Goal: Complete application form: Complete application form

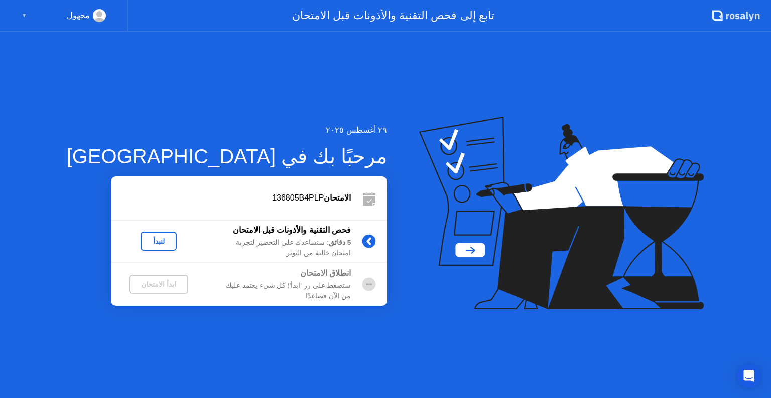
click at [145, 238] on div "لنبدأ" at bounding box center [159, 241] width 28 height 8
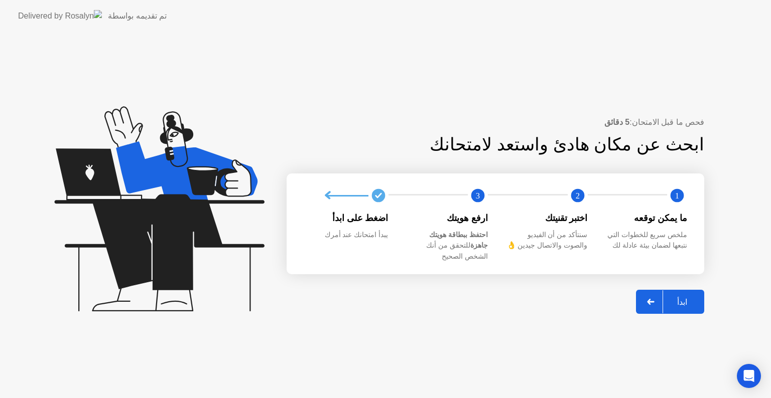
click at [677, 290] on button "ابدأ" at bounding box center [670, 302] width 68 height 24
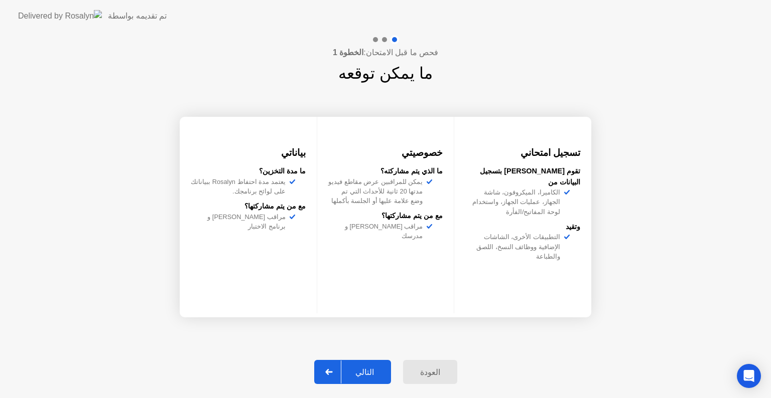
click at [355, 373] on div "التالي" at bounding box center [364, 373] width 47 height 10
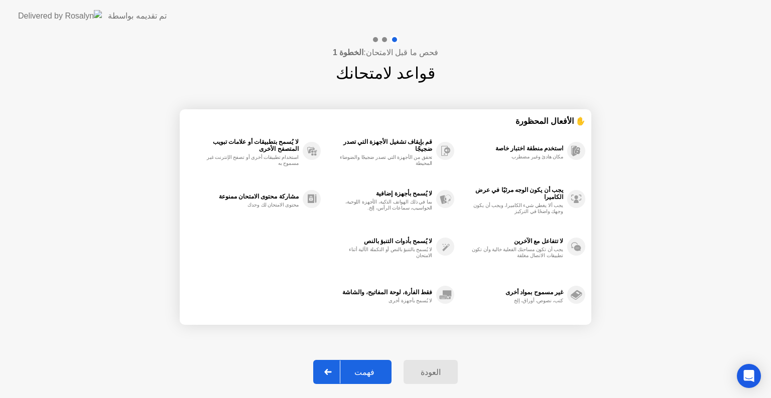
click at [367, 370] on div "فهمت" at bounding box center [364, 373] width 48 height 10
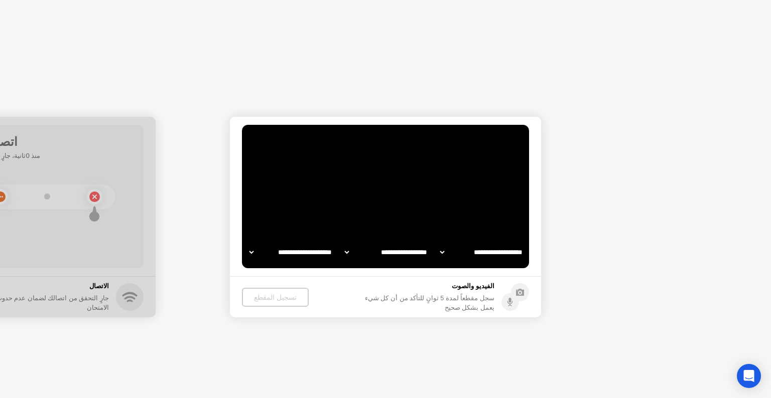
select select "**********"
select select "*******"
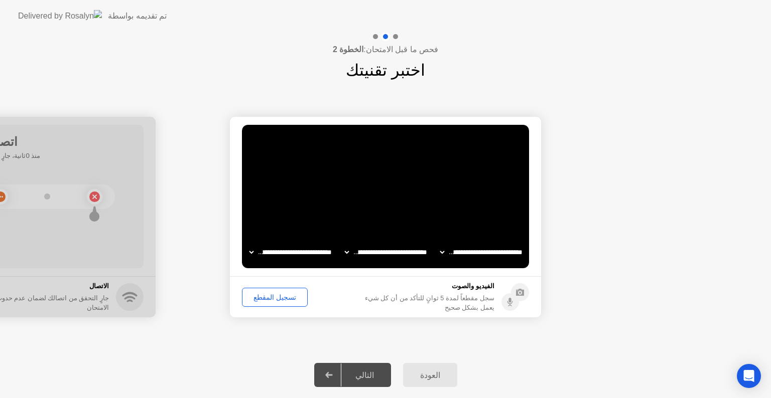
click at [275, 303] on button "تسجيل المقطع" at bounding box center [275, 297] width 66 height 19
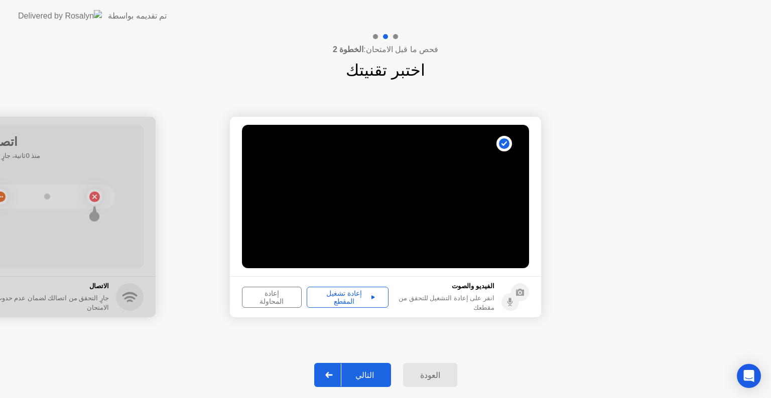
click at [357, 375] on div "التالي" at bounding box center [364, 376] width 47 height 10
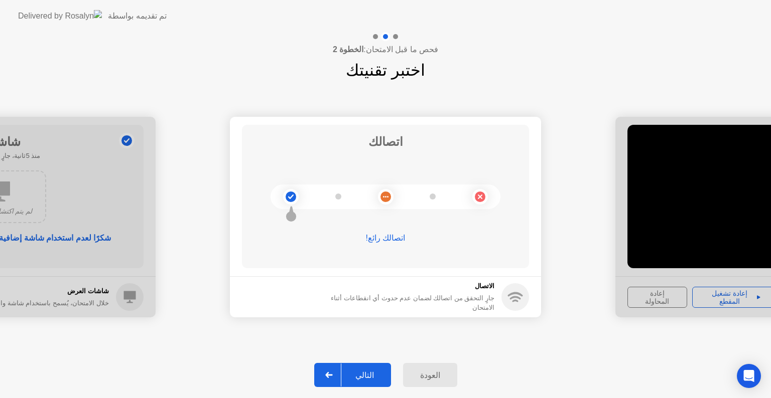
click at [367, 377] on div "التالي" at bounding box center [364, 376] width 47 height 10
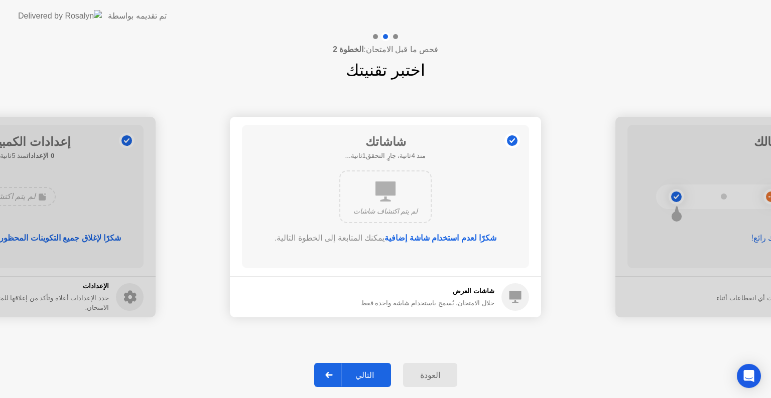
click at [367, 377] on div "التالي" at bounding box center [364, 376] width 47 height 10
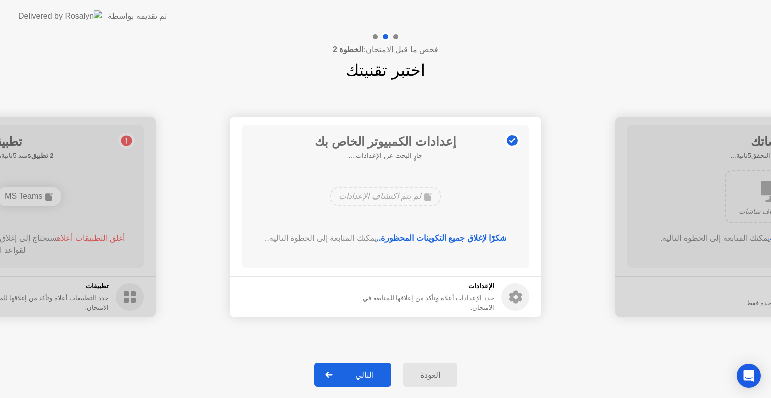
click at [369, 371] on div "التالي" at bounding box center [364, 376] width 47 height 10
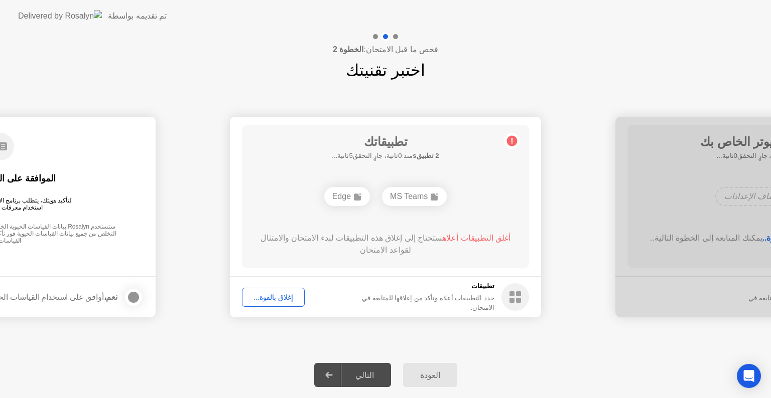
click at [285, 296] on div "إغلاق بالقوة..." at bounding box center [273, 298] width 56 height 8
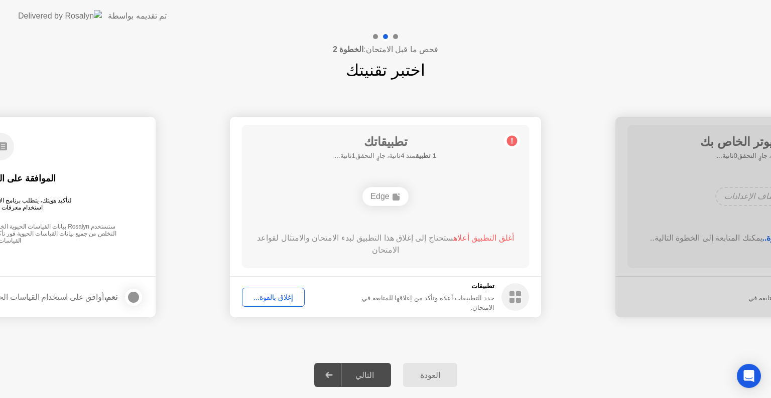
click at [476, 238] on span "أغلق التطبيق أعلاه" at bounding box center [483, 238] width 61 height 9
click at [389, 191] on div "Edge" at bounding box center [385, 196] width 46 height 19
click at [287, 296] on div "إغلاق بالقوة..." at bounding box center [273, 298] width 56 height 8
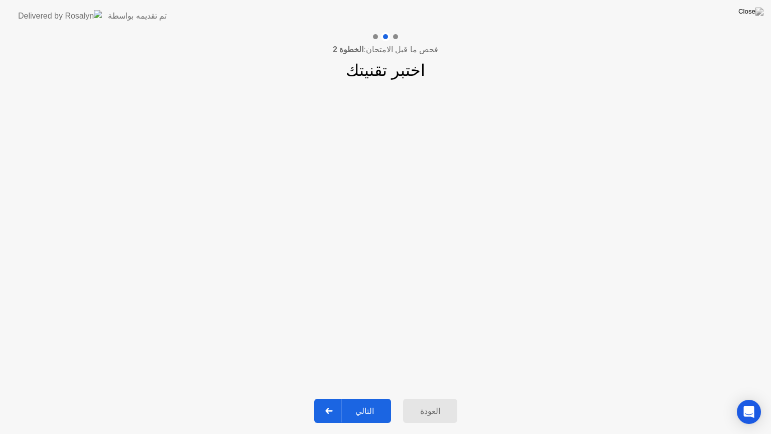
click at [365, 398] on div "التالي" at bounding box center [364, 411] width 47 height 10
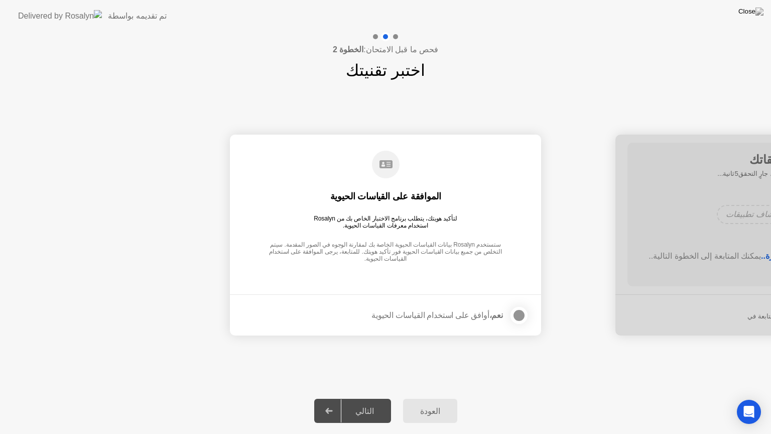
click at [520, 309] on div at bounding box center [519, 315] width 12 height 12
click at [365, 398] on div "التالي" at bounding box center [364, 411] width 47 height 10
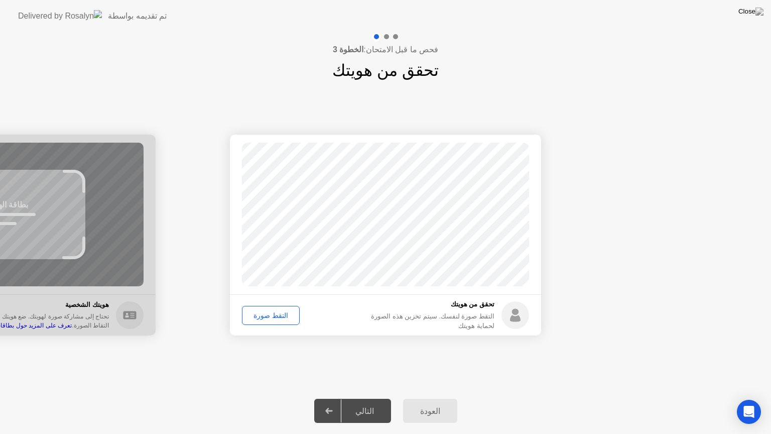
click at [272, 313] on div "التقط صورة" at bounding box center [270, 315] width 51 height 8
click at [370, 398] on div "التالي" at bounding box center [364, 411] width 47 height 10
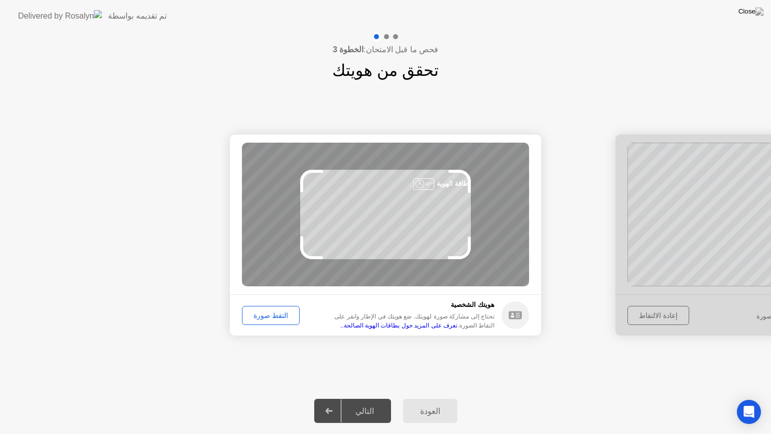
click at [370, 398] on div "التالي" at bounding box center [364, 411] width 47 height 10
click at [267, 316] on div "التقط صورة" at bounding box center [270, 315] width 51 height 8
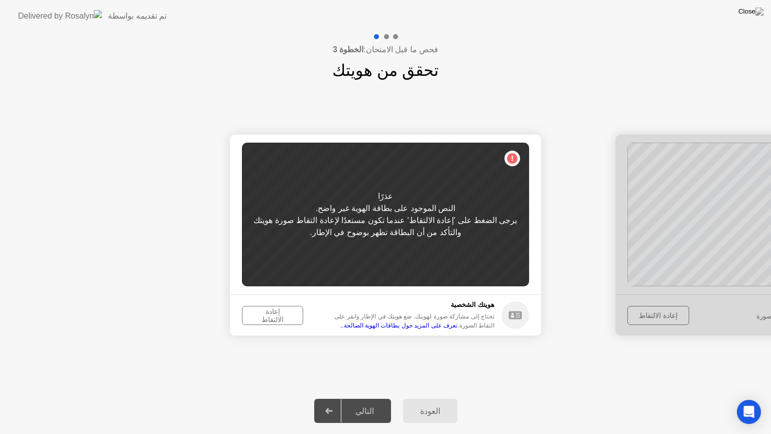
click at [270, 309] on div "إعادة الالتقاط" at bounding box center [272, 315] width 54 height 16
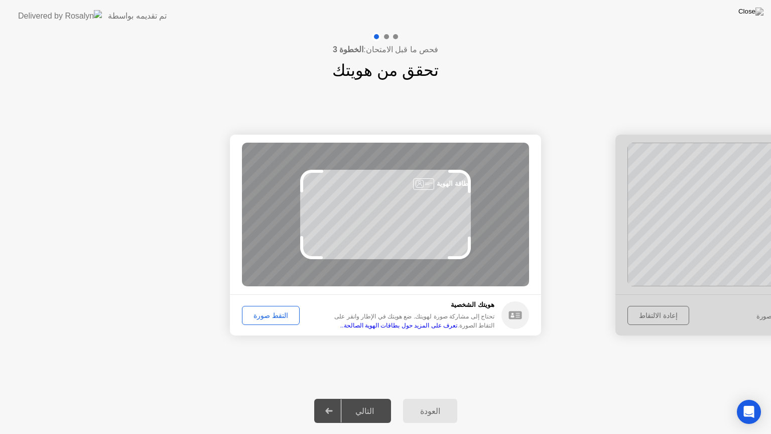
click at [270, 311] on div "التقط صورة" at bounding box center [270, 315] width 51 height 8
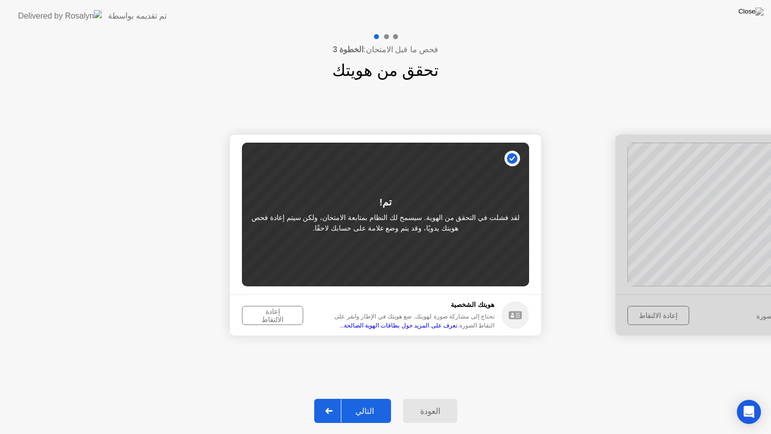
click at [270, 309] on div "إعادة الالتقاط" at bounding box center [272, 315] width 54 height 16
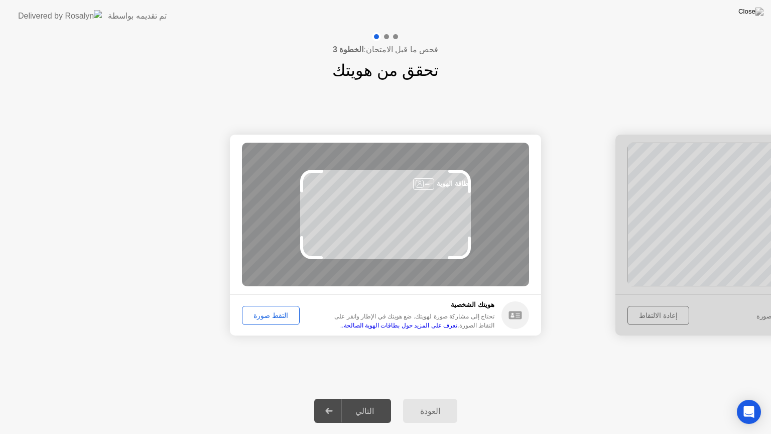
click at [270, 311] on div "التقط صورة" at bounding box center [270, 315] width 51 height 8
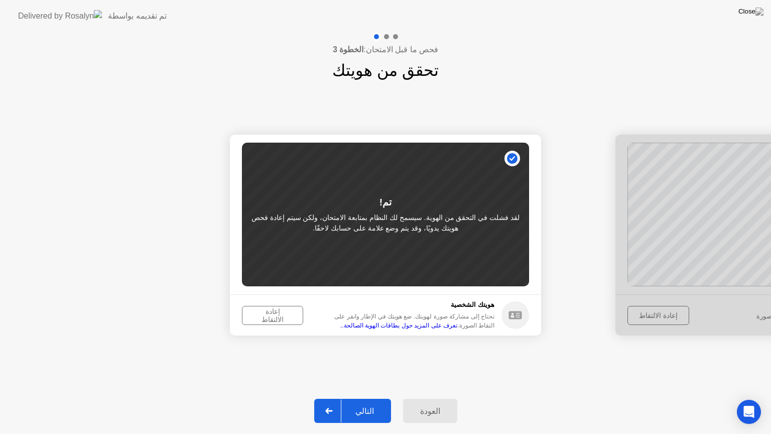
click at [270, 309] on div "إعادة الالتقاط" at bounding box center [272, 315] width 54 height 16
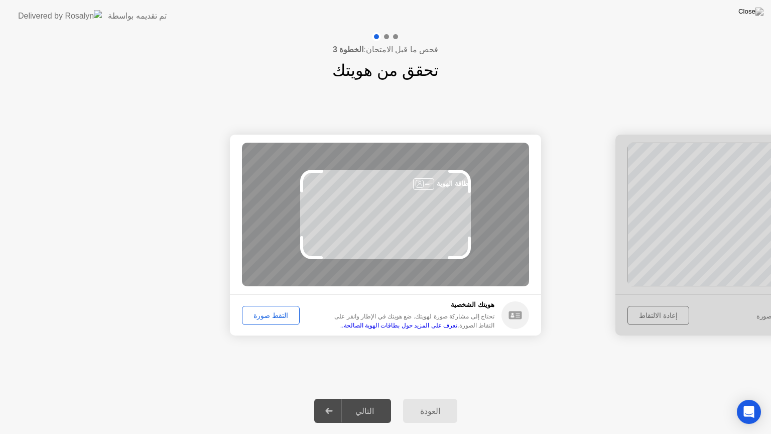
click at [270, 311] on div "التقط صورة" at bounding box center [270, 315] width 51 height 8
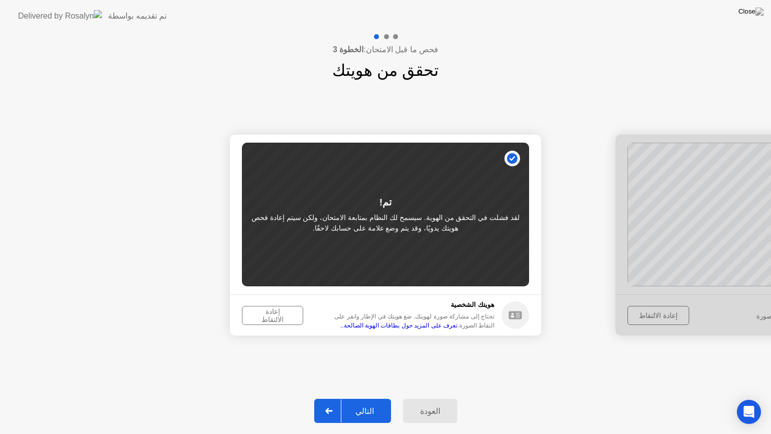
click at [270, 309] on div "إعادة الالتقاط" at bounding box center [272, 315] width 54 height 16
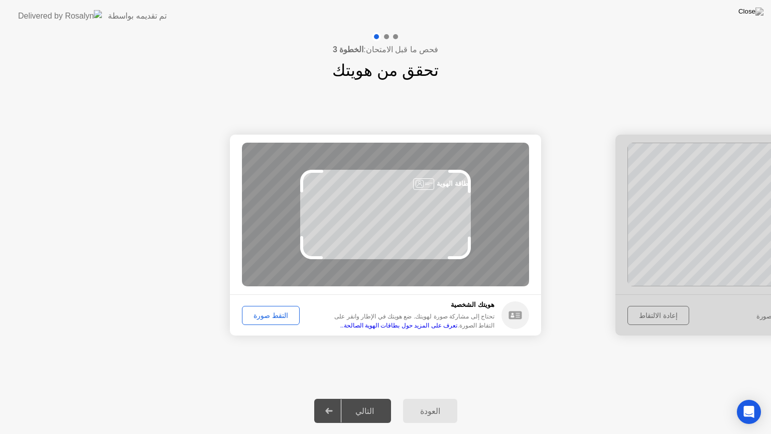
click at [270, 311] on div "التقط صورة" at bounding box center [270, 315] width 51 height 8
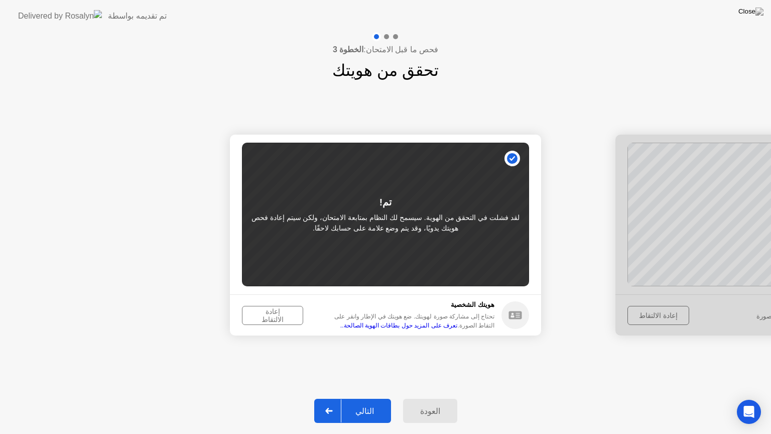
click at [270, 309] on div "إعادة الالتقاط" at bounding box center [272, 315] width 54 height 16
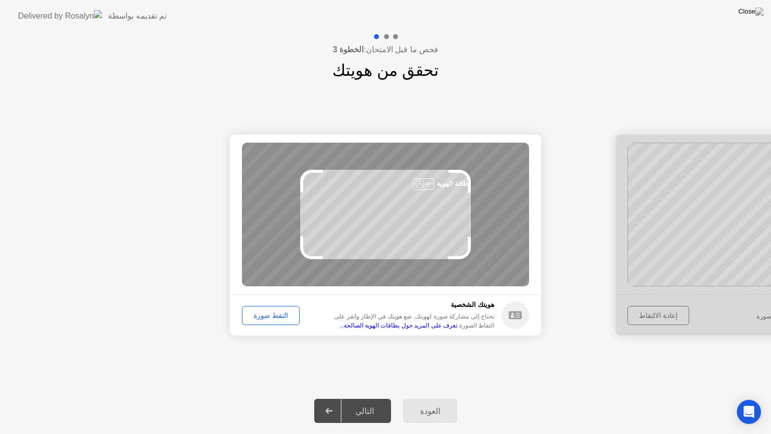
click at [270, 311] on div "التقط صورة" at bounding box center [270, 315] width 51 height 8
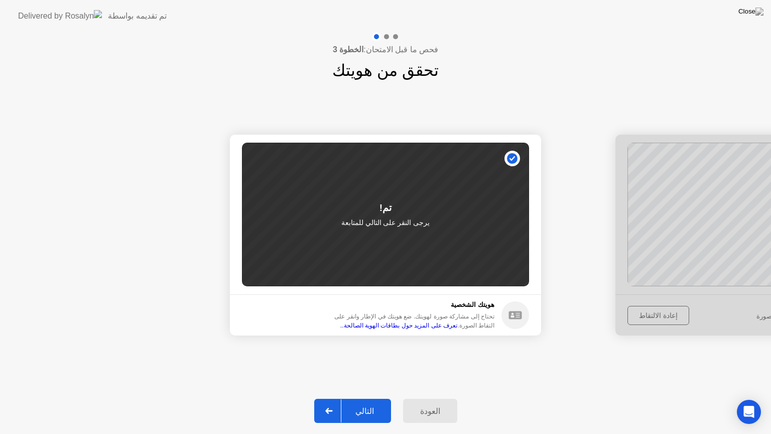
click at [363, 398] on div "التالي" at bounding box center [364, 411] width 47 height 10
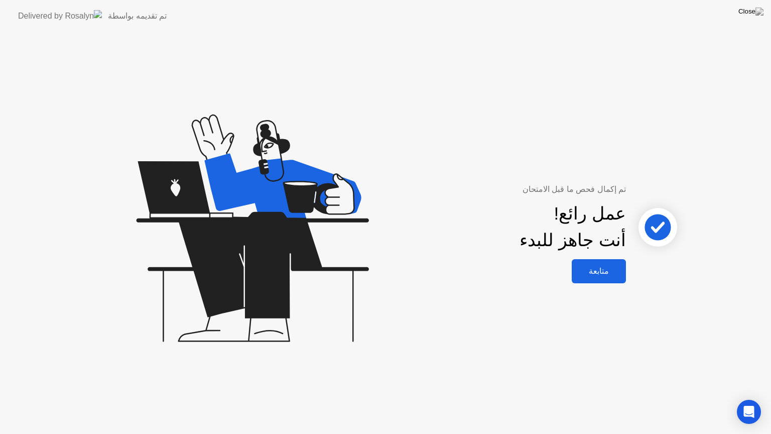
click at [600, 282] on button "متابعة" at bounding box center [599, 271] width 54 height 24
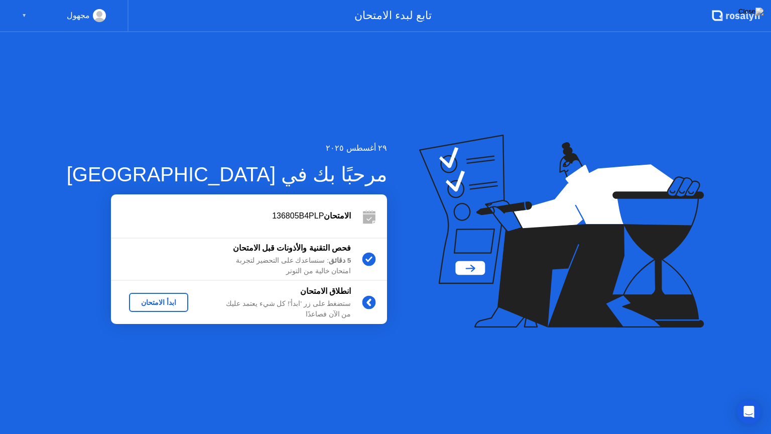
click at [133, 305] on div "ابدأ الامتحان" at bounding box center [158, 302] width 51 height 8
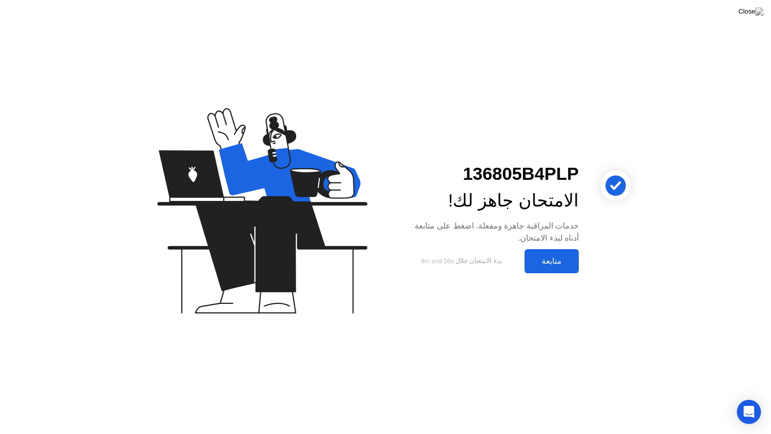
click at [557, 267] on button "متابعة" at bounding box center [551, 261] width 54 height 24
